Goal: Task Accomplishment & Management: Use online tool/utility

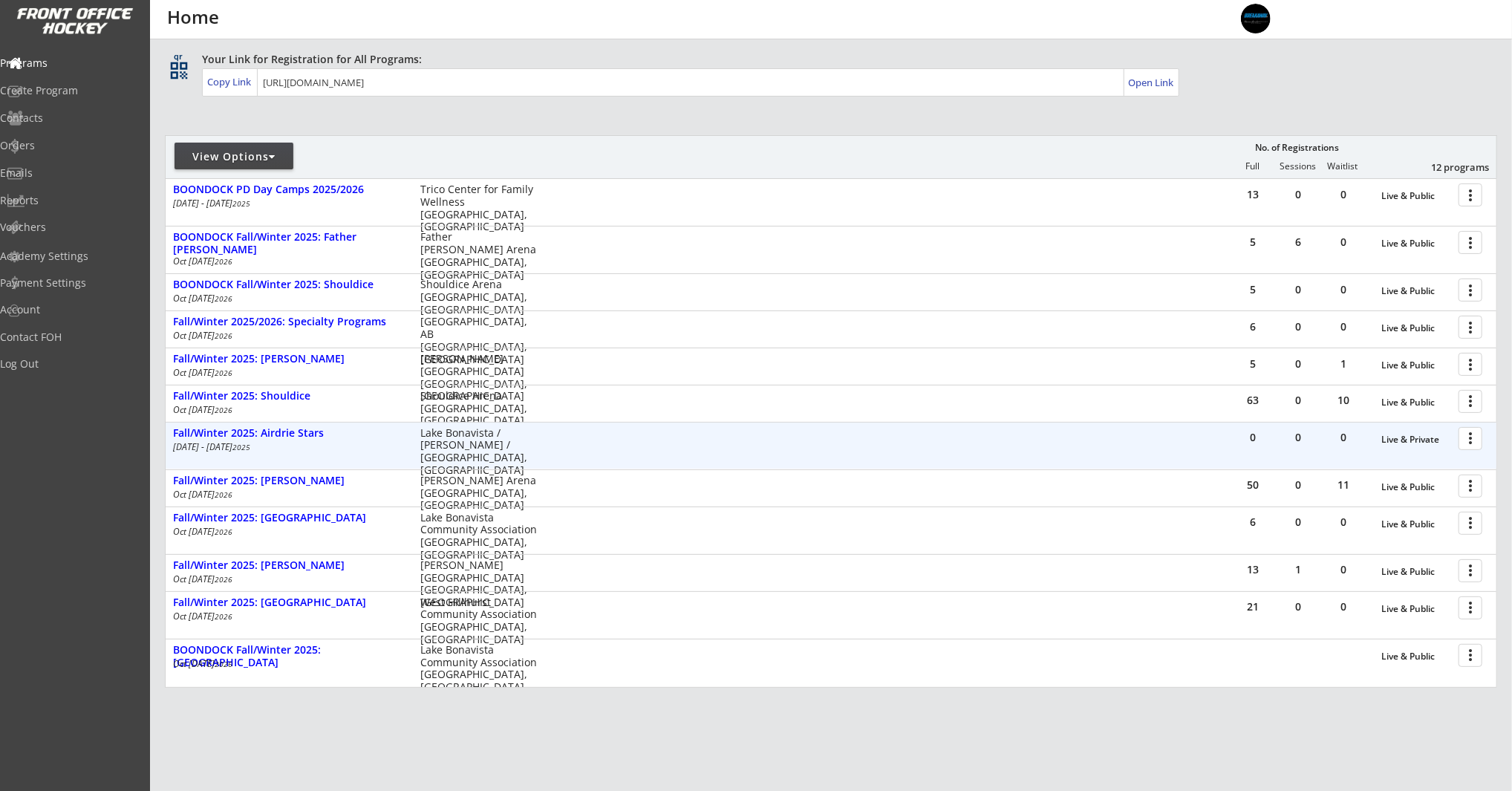
scroll to position [155, 0]
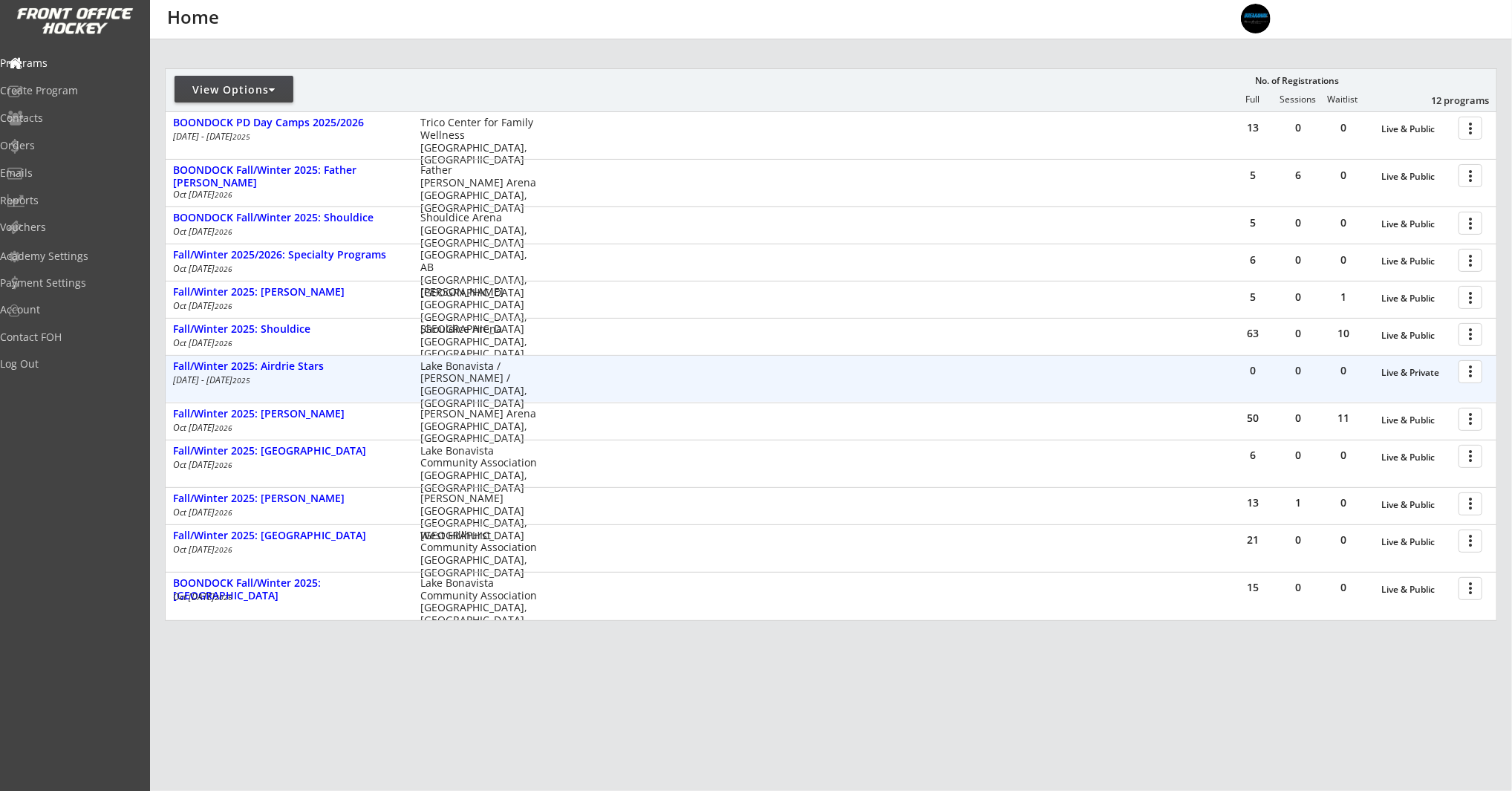
click at [1470, 370] on div at bounding box center [1473, 371] width 26 height 26
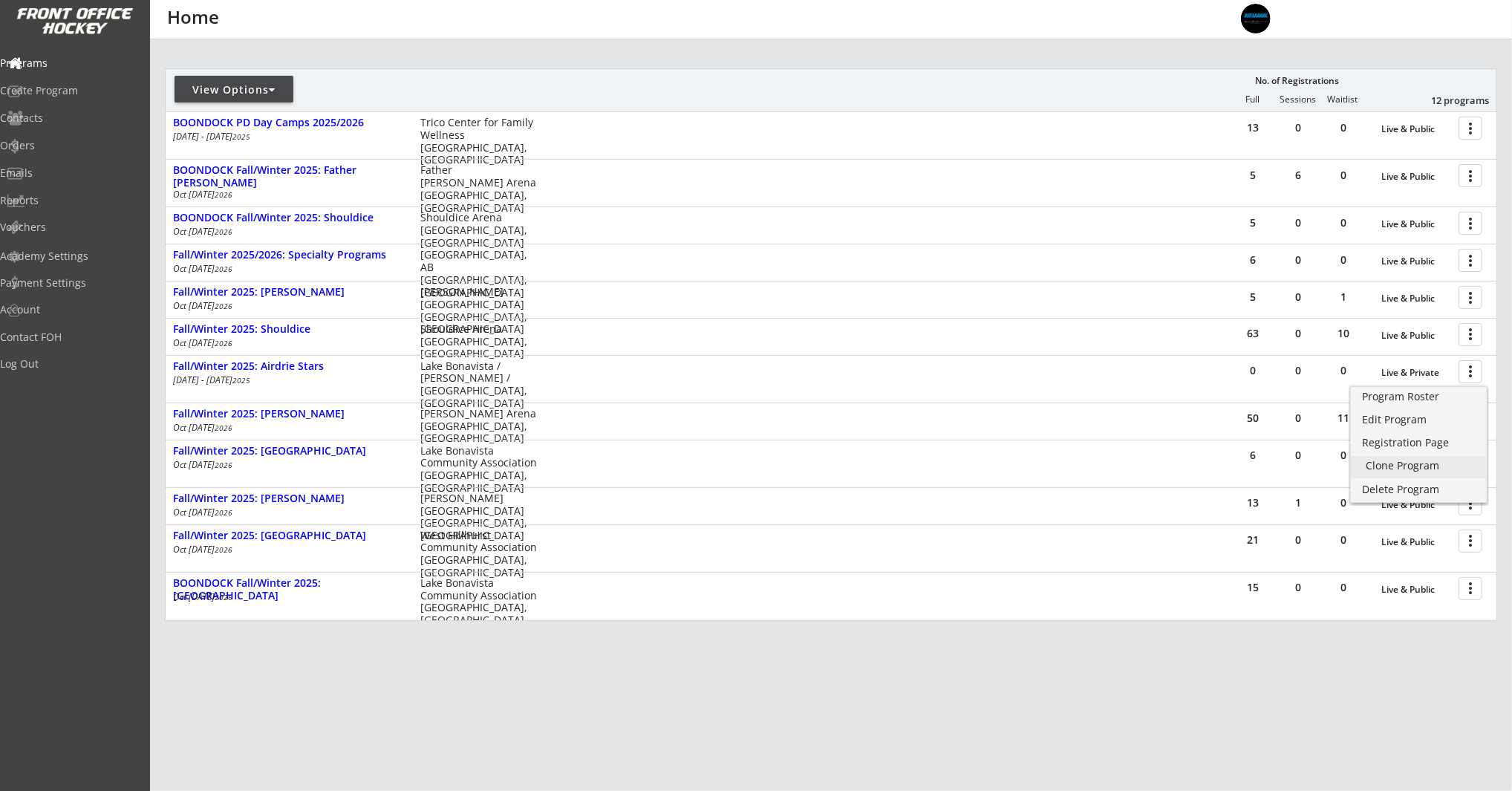
click at [1447, 464] on div "Clone Program" at bounding box center [1419, 465] width 107 height 10
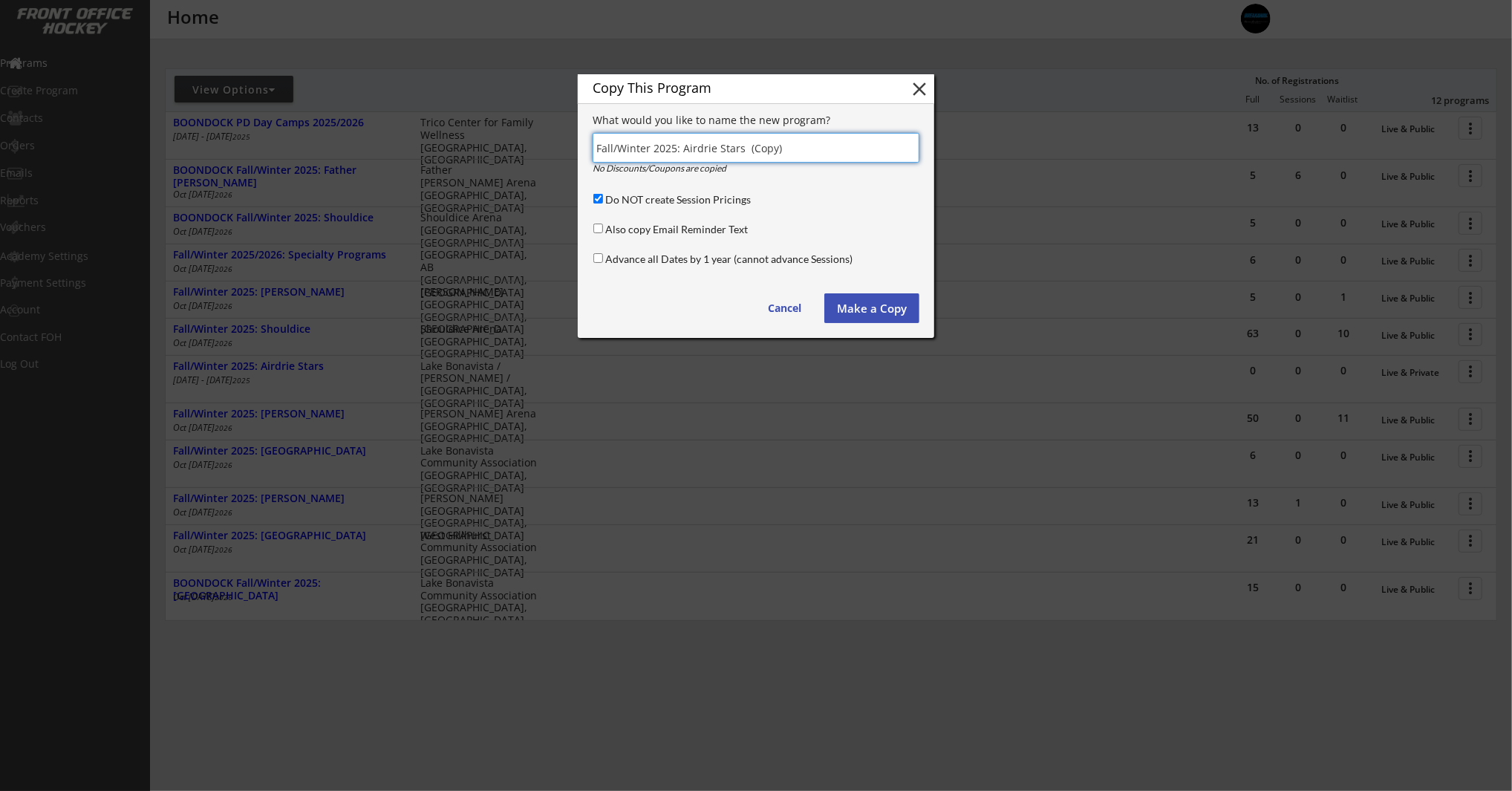
drag, startPoint x: 837, startPoint y: 149, endPoint x: 680, endPoint y: 152, distance: 157.0
click at [680, 152] on input "input" at bounding box center [756, 148] width 326 height 30
type input "Fall/Winter 2025: Spartans"
click at [853, 311] on button "Make a Copy" at bounding box center [872, 308] width 95 height 30
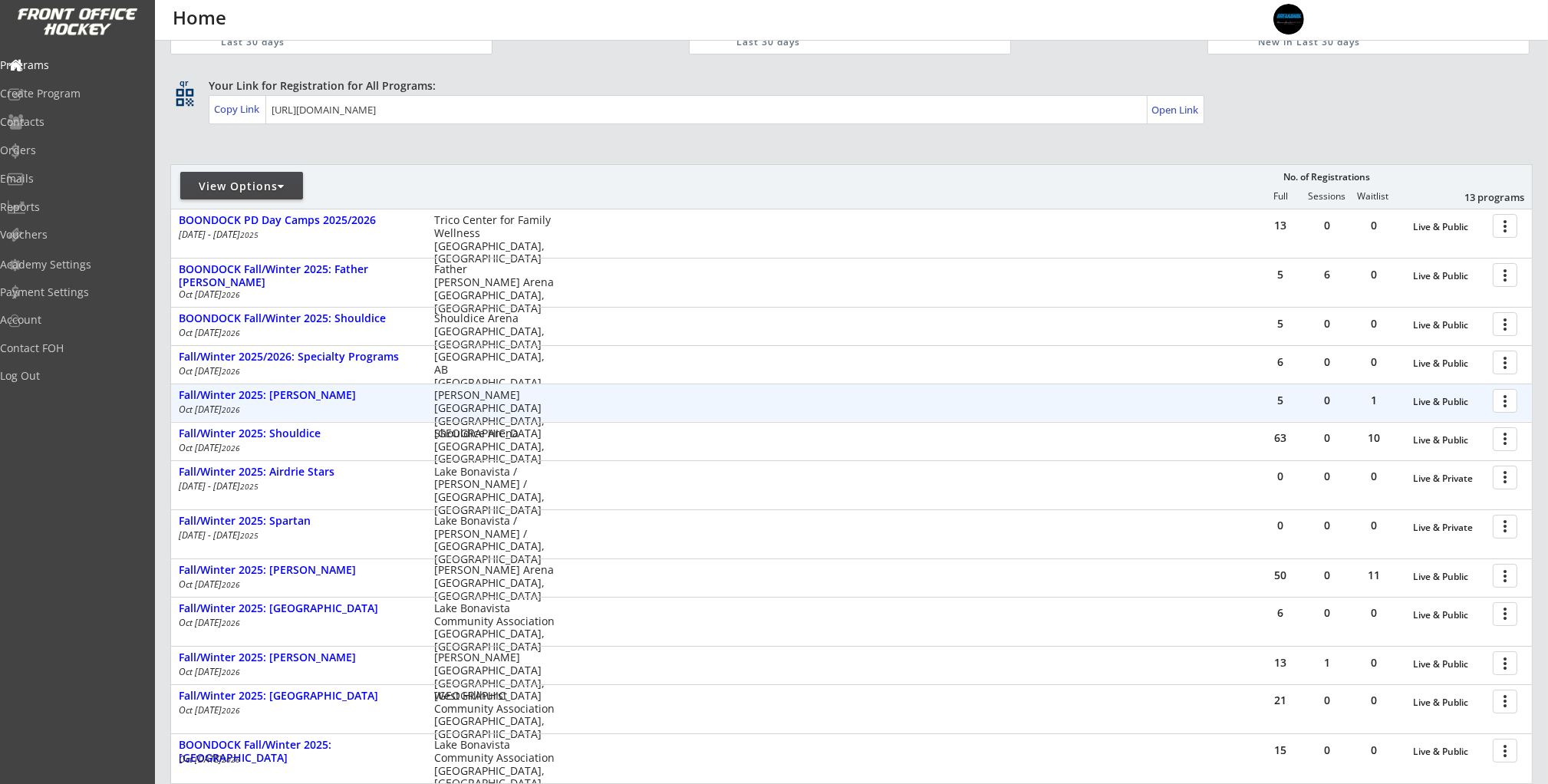
scroll to position [133, 0]
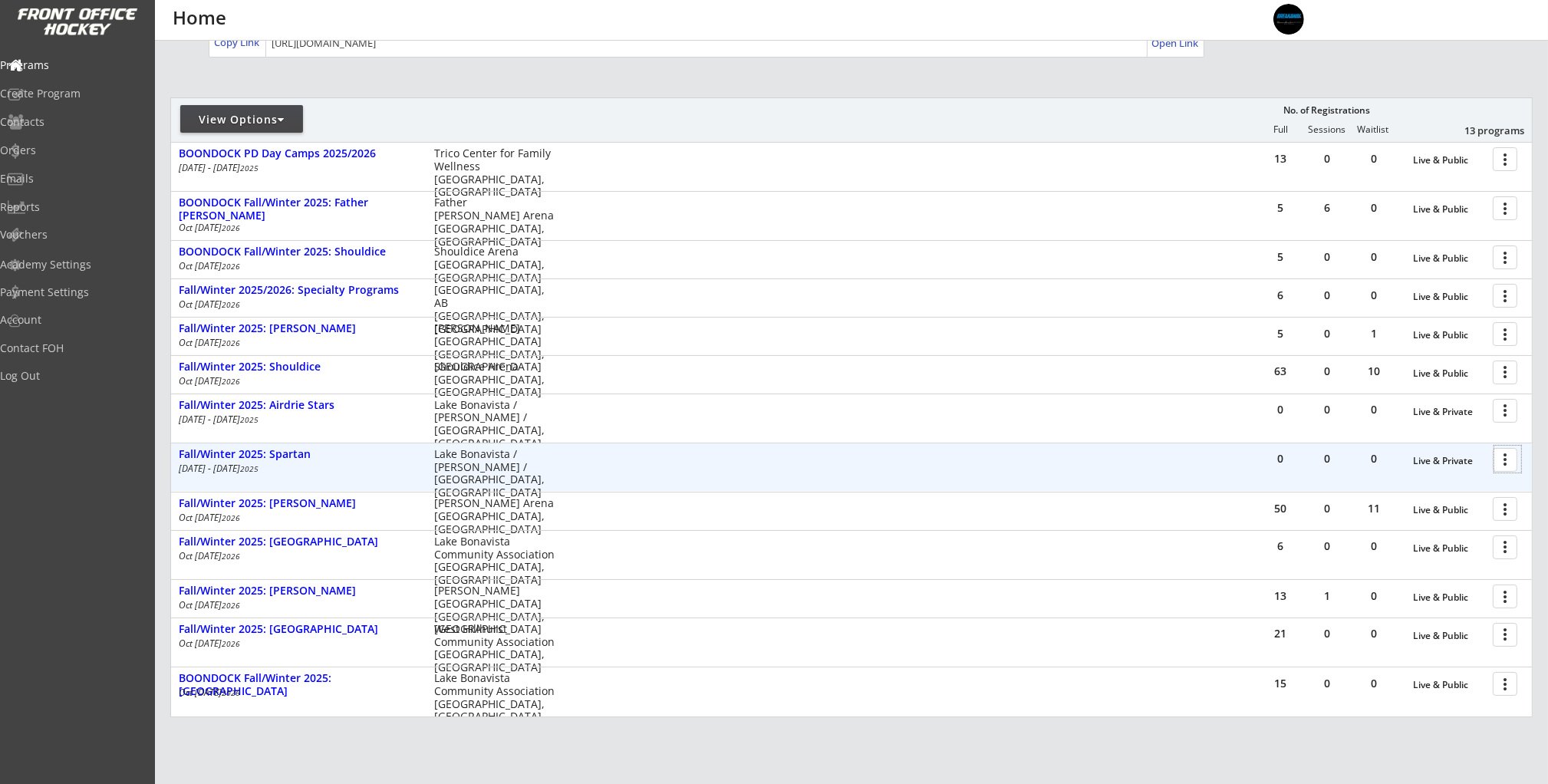
click at [1515, 456] on div at bounding box center [1508, 458] width 27 height 27
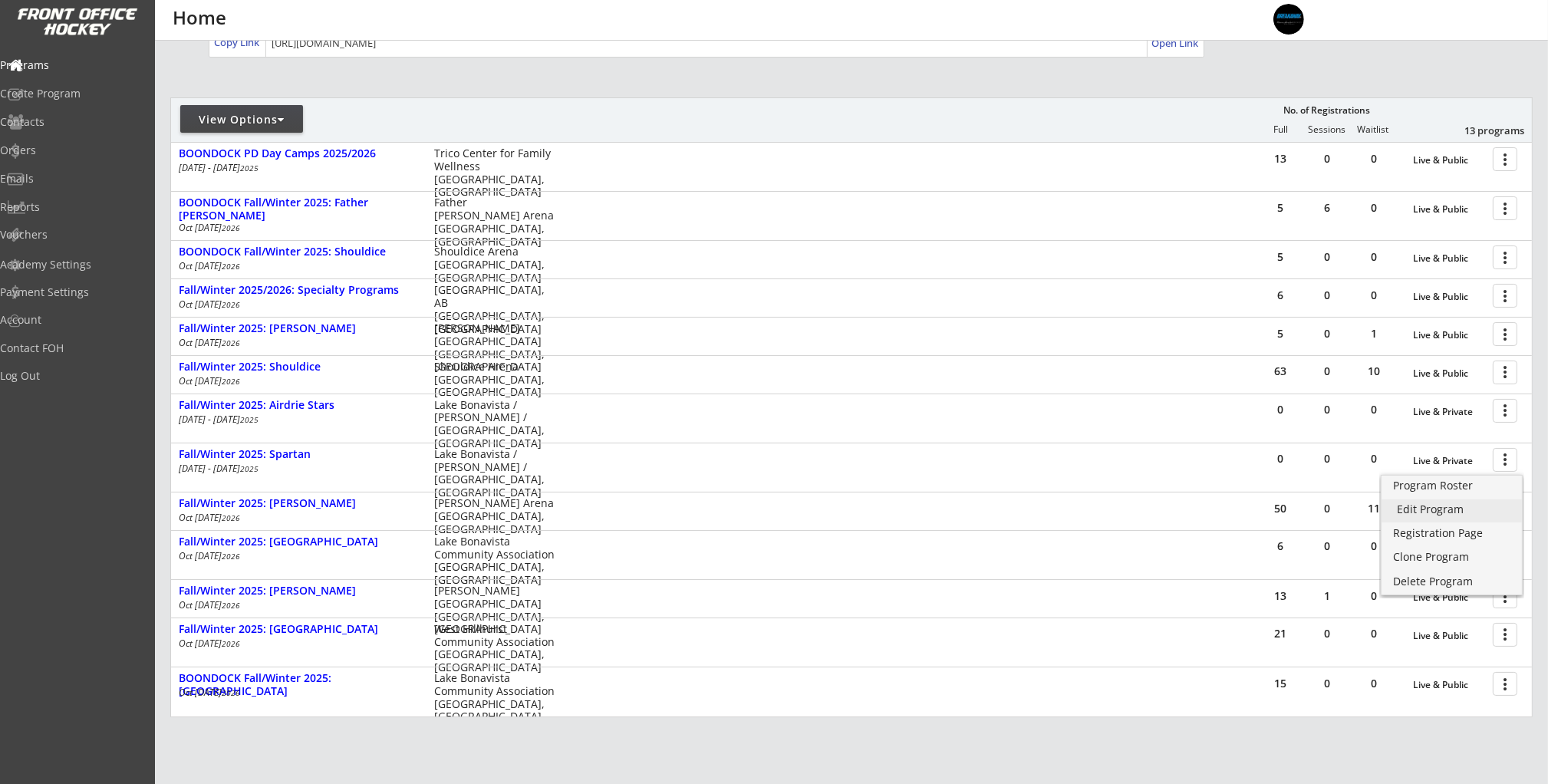
click at [1481, 511] on div "Edit Program" at bounding box center [1452, 509] width 110 height 10
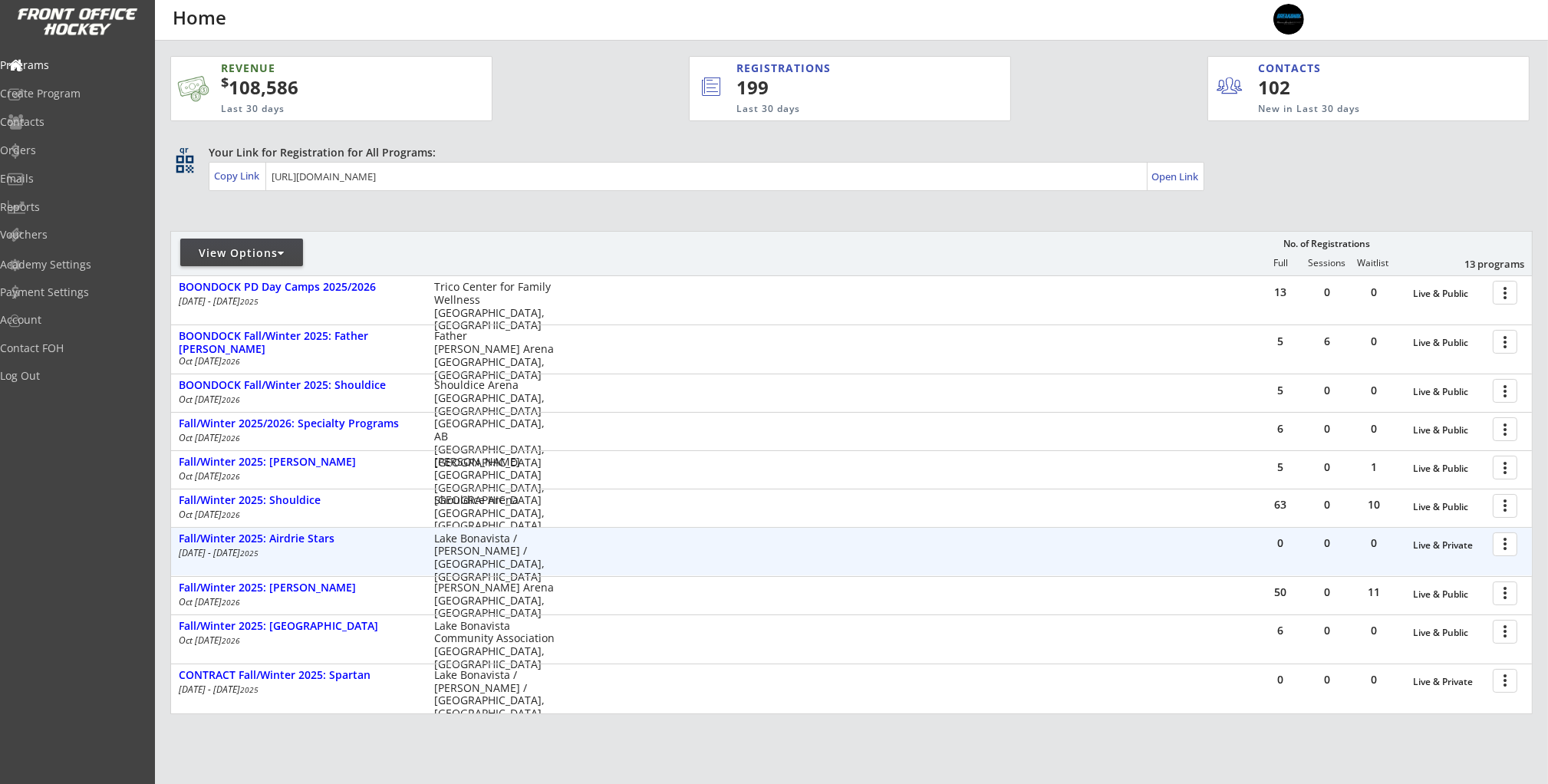
click at [1507, 543] on div at bounding box center [1508, 542] width 27 height 27
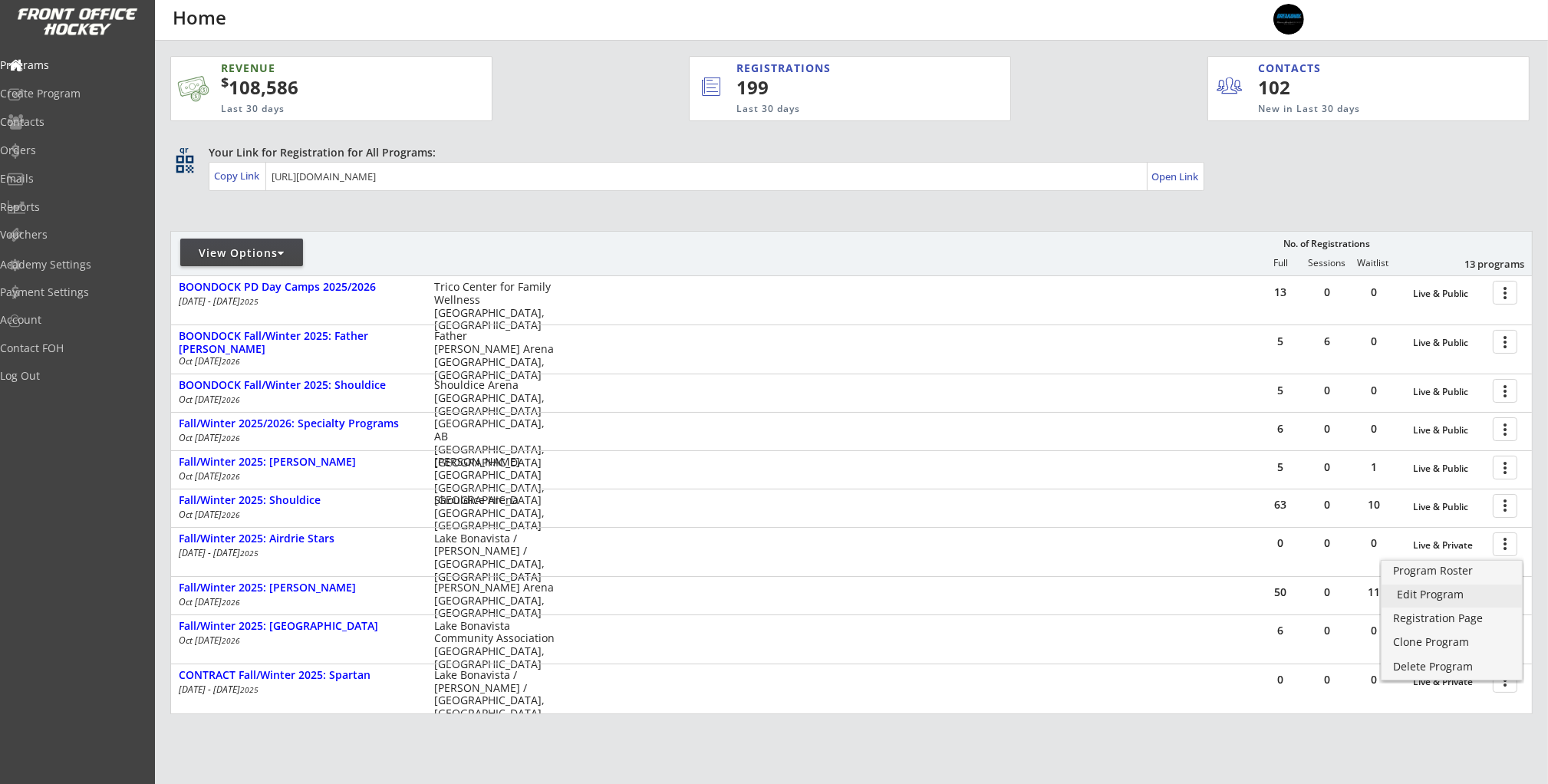
click at [1503, 595] on div "Edit Program" at bounding box center [1452, 594] width 110 height 10
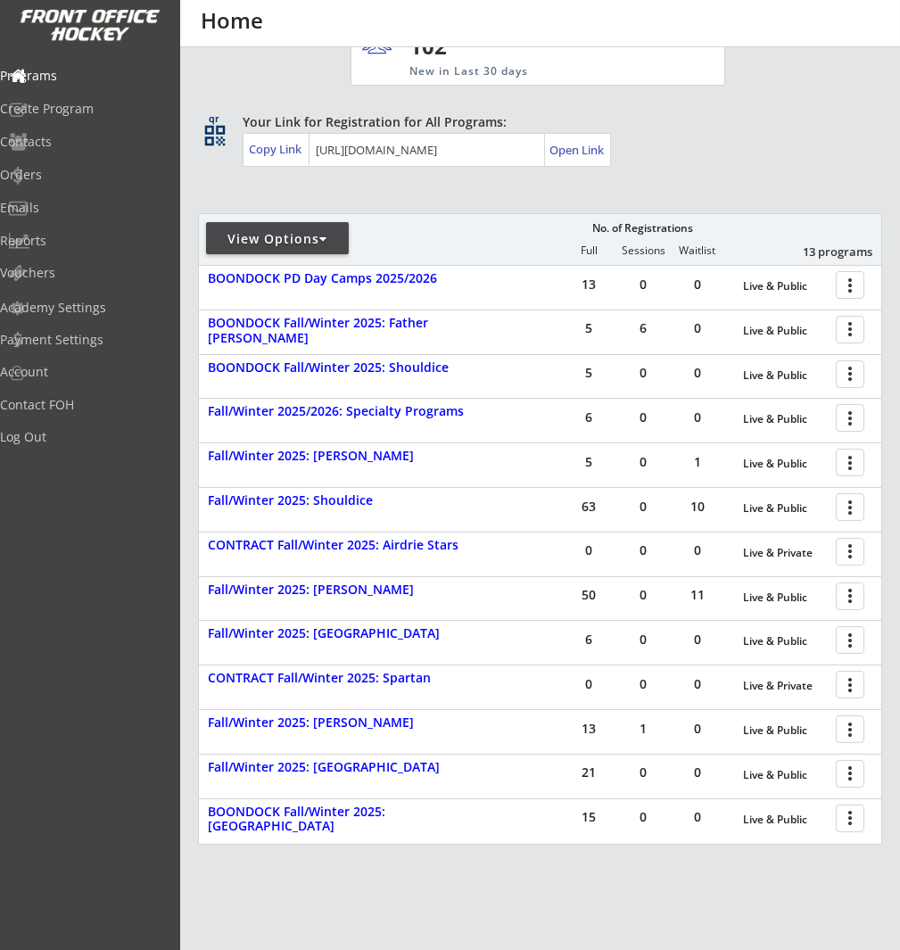
scroll to position [248, 0]
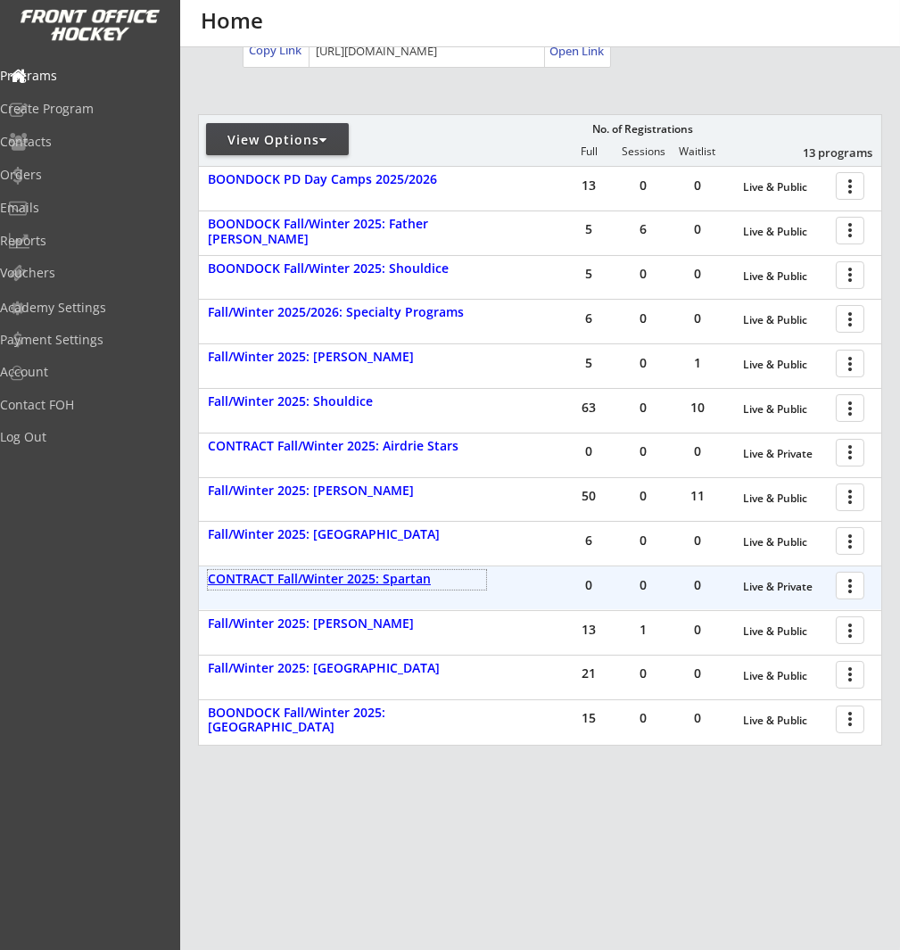
click at [361, 583] on div "CONTRACT Fall/Winter 2025: Spartan" at bounding box center [347, 579] width 278 height 15
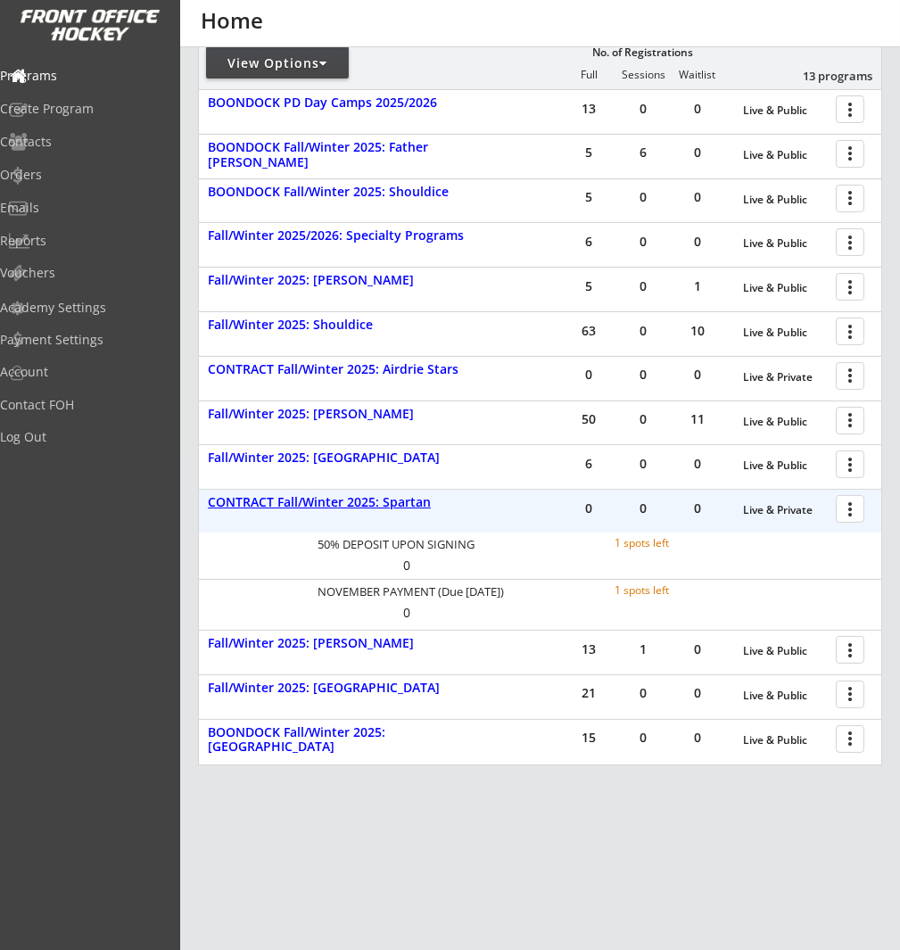
scroll to position [334, 0]
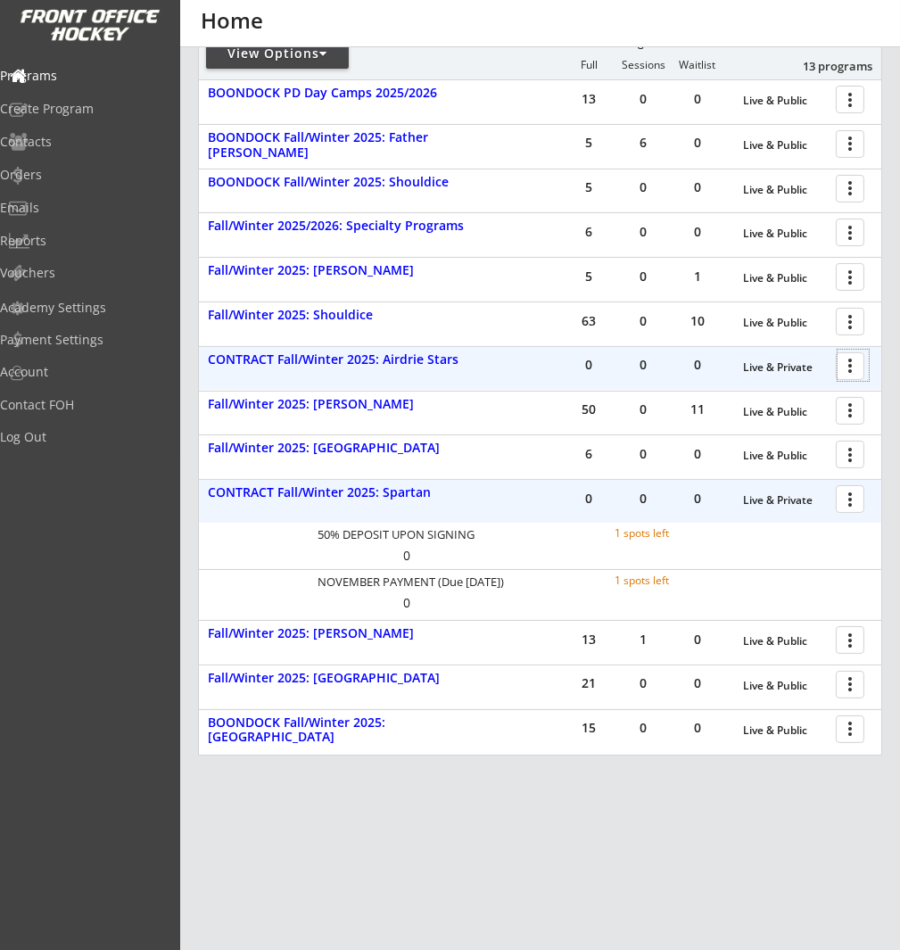
click at [856, 362] on div at bounding box center [853, 365] width 31 height 31
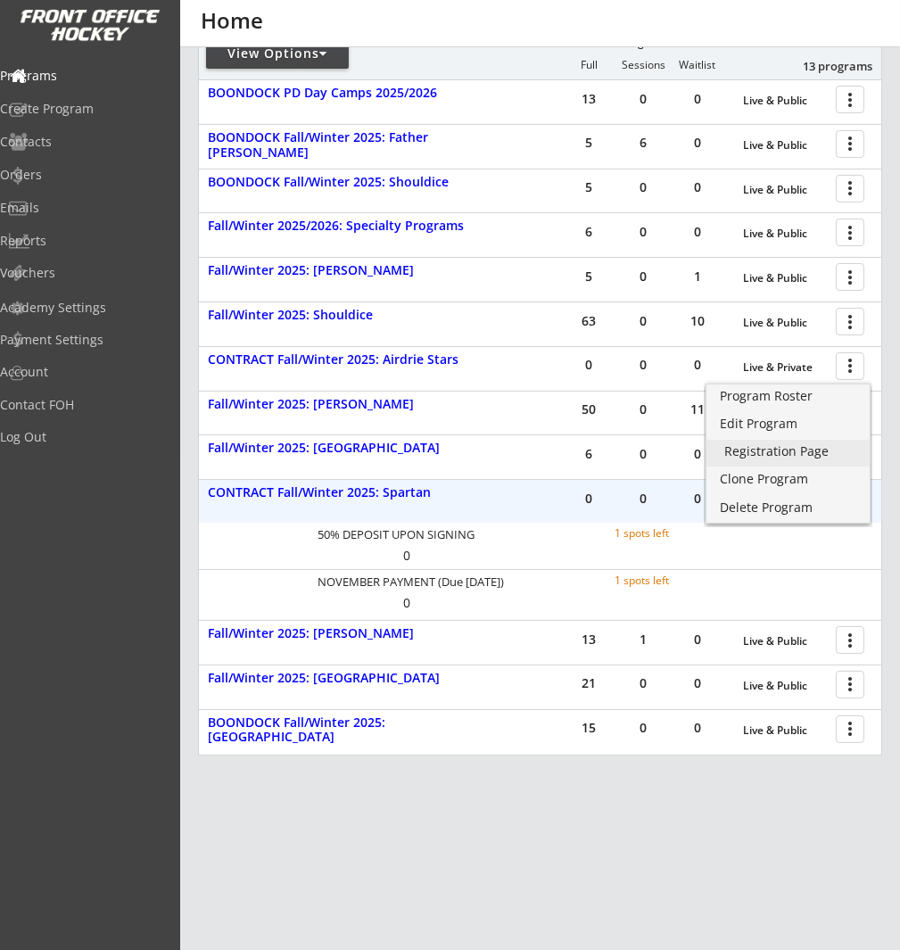
click at [831, 444] on link "Registration Page" at bounding box center [787, 453] width 163 height 27
